Goal: Find specific page/section: Find specific page/section

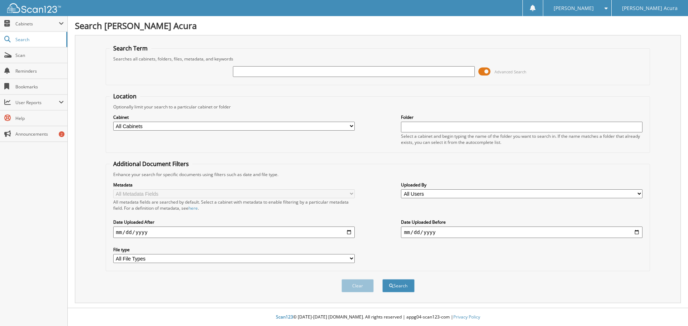
click at [261, 69] on input "text" at bounding box center [353, 71] width 241 height 11
type input "p7005"
click at [382, 279] on button "Search" at bounding box center [398, 285] width 32 height 13
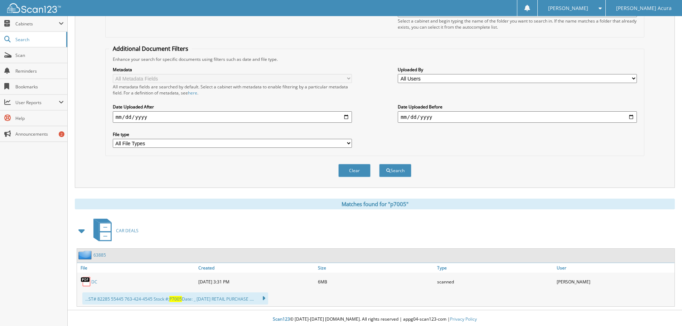
scroll to position [118, 0]
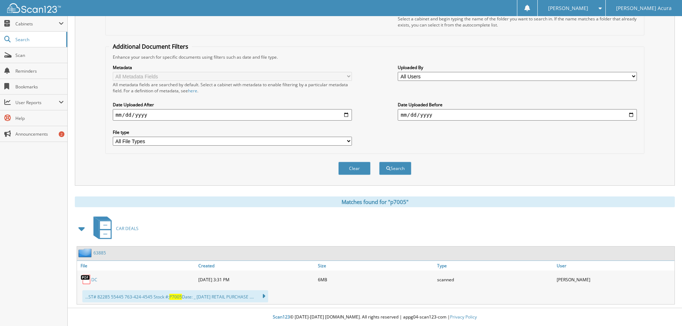
click at [95, 282] on link "DC" at bounding box center [94, 280] width 6 height 6
